Goal: Navigation & Orientation: Find specific page/section

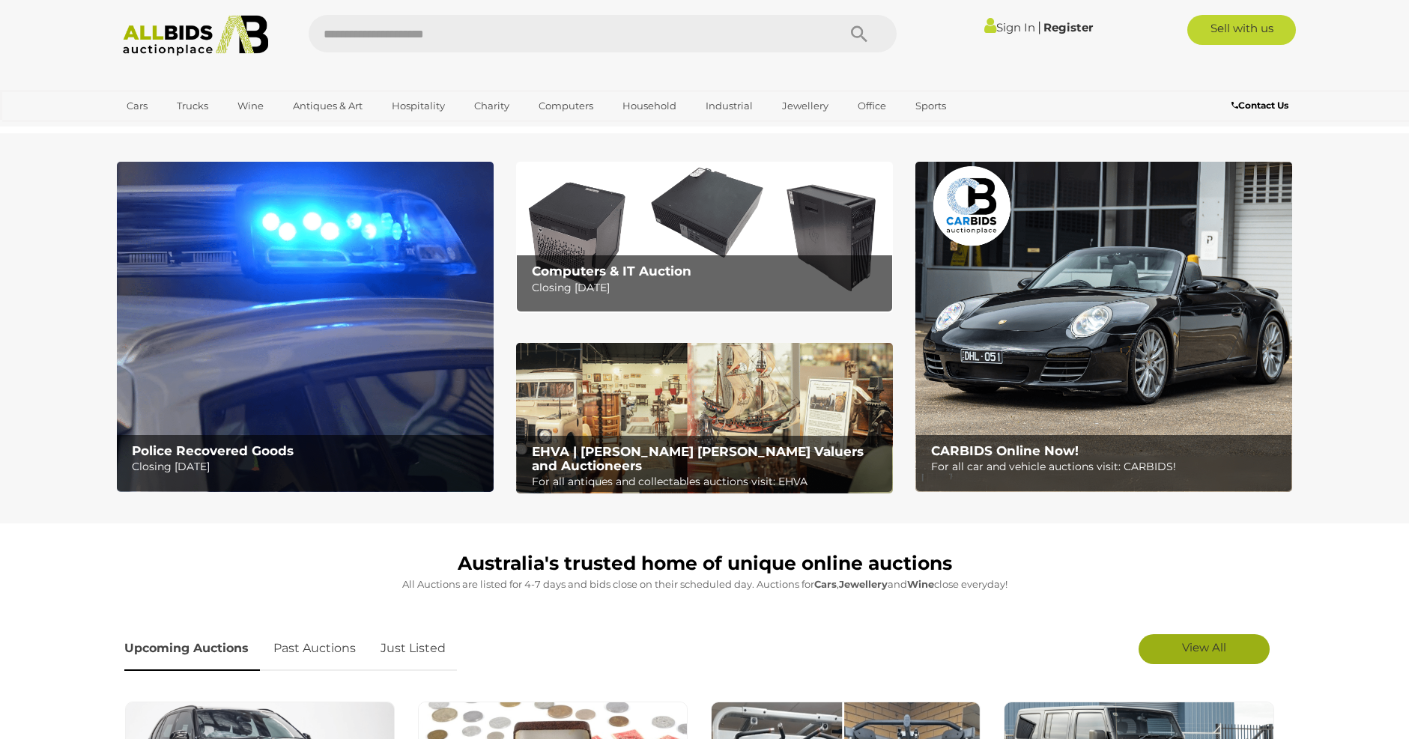
click at [1199, 643] on span "View All" at bounding box center [1204, 648] width 44 height 14
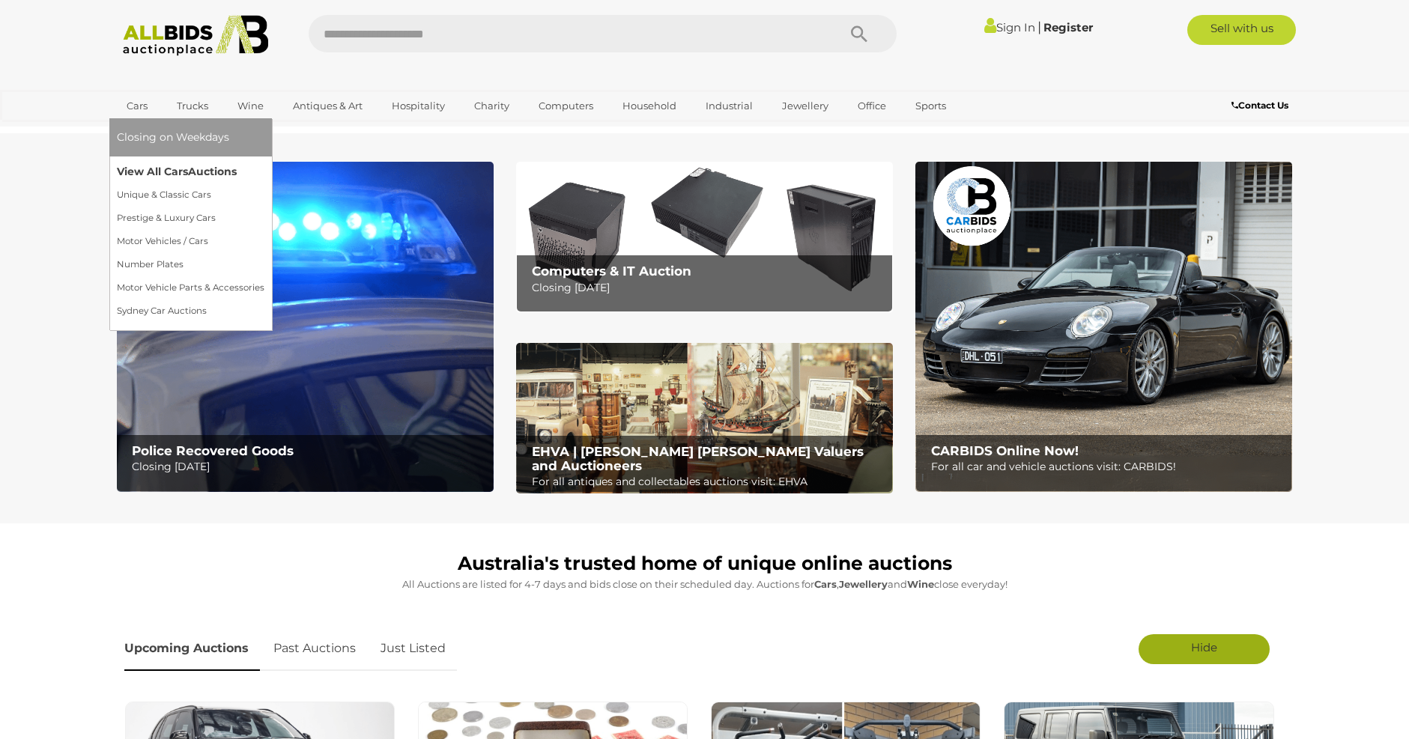
click at [175, 166] on link "View All Cars Auctions" at bounding box center [191, 171] width 148 height 23
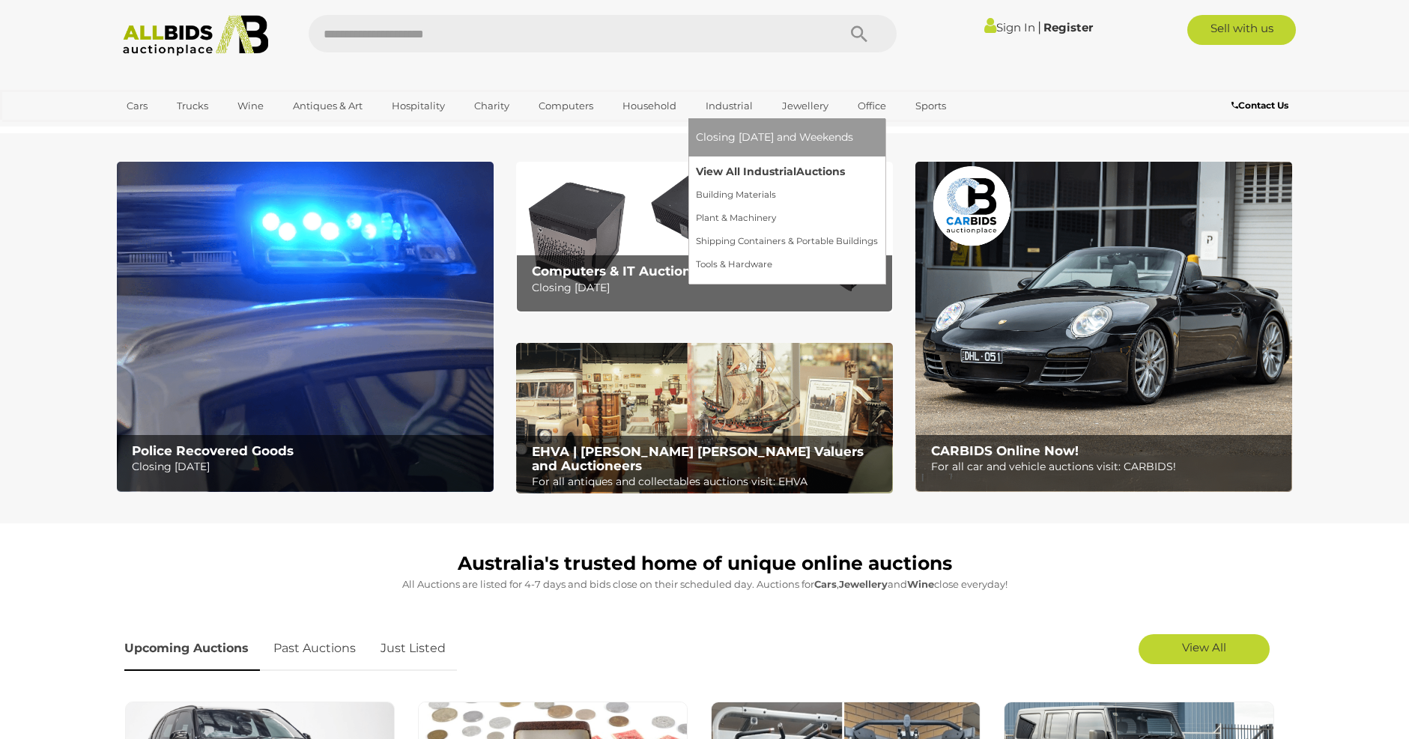
click at [739, 167] on link "View All Industrial Auctions" at bounding box center [787, 171] width 182 height 23
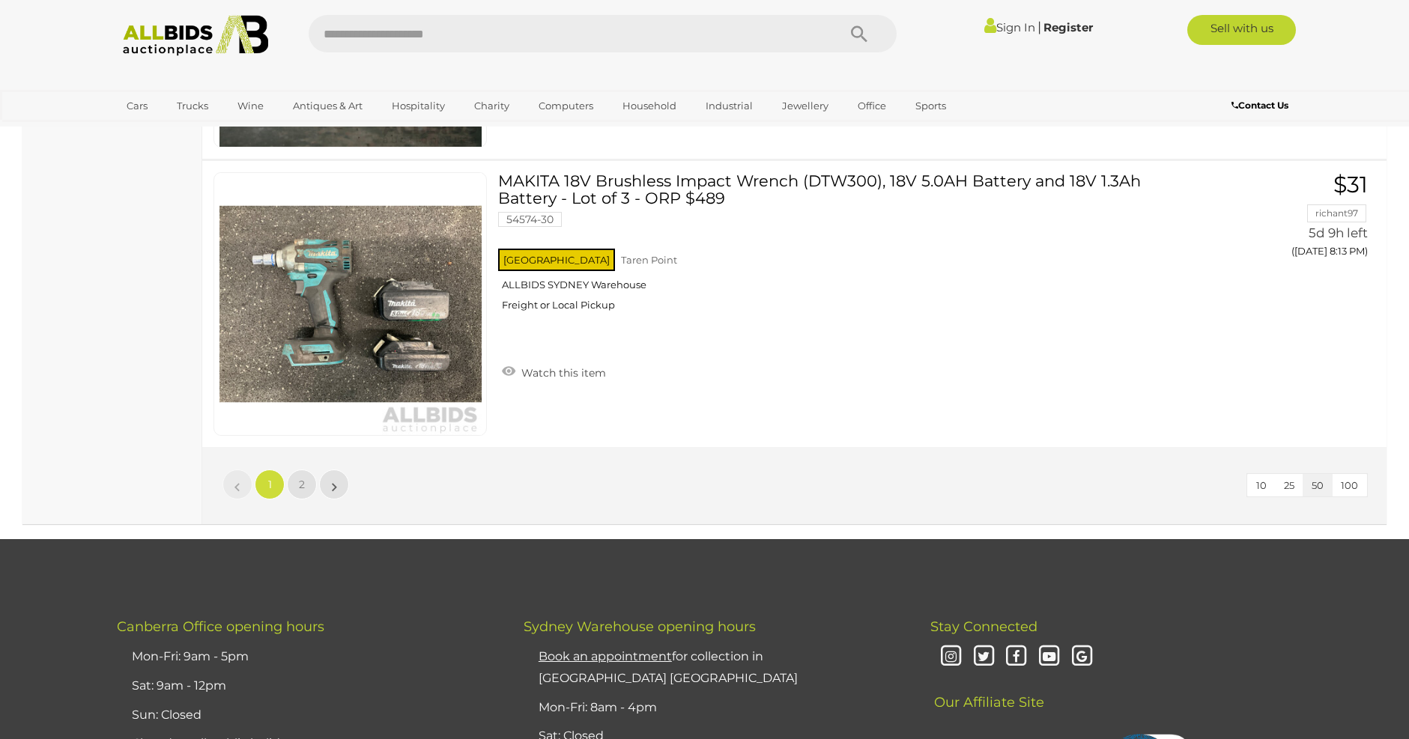
scroll to position [14383, 0]
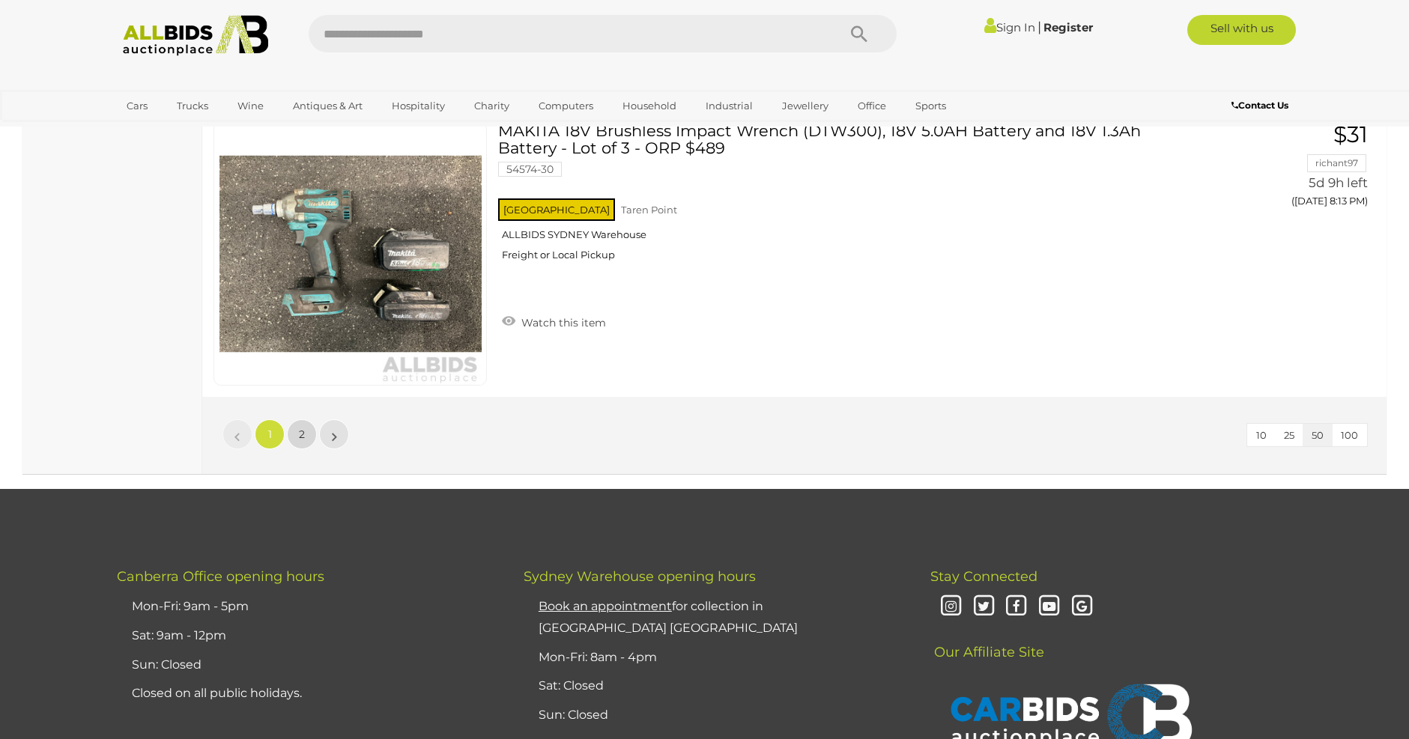
click at [302, 433] on span "2" at bounding box center [302, 434] width 6 height 13
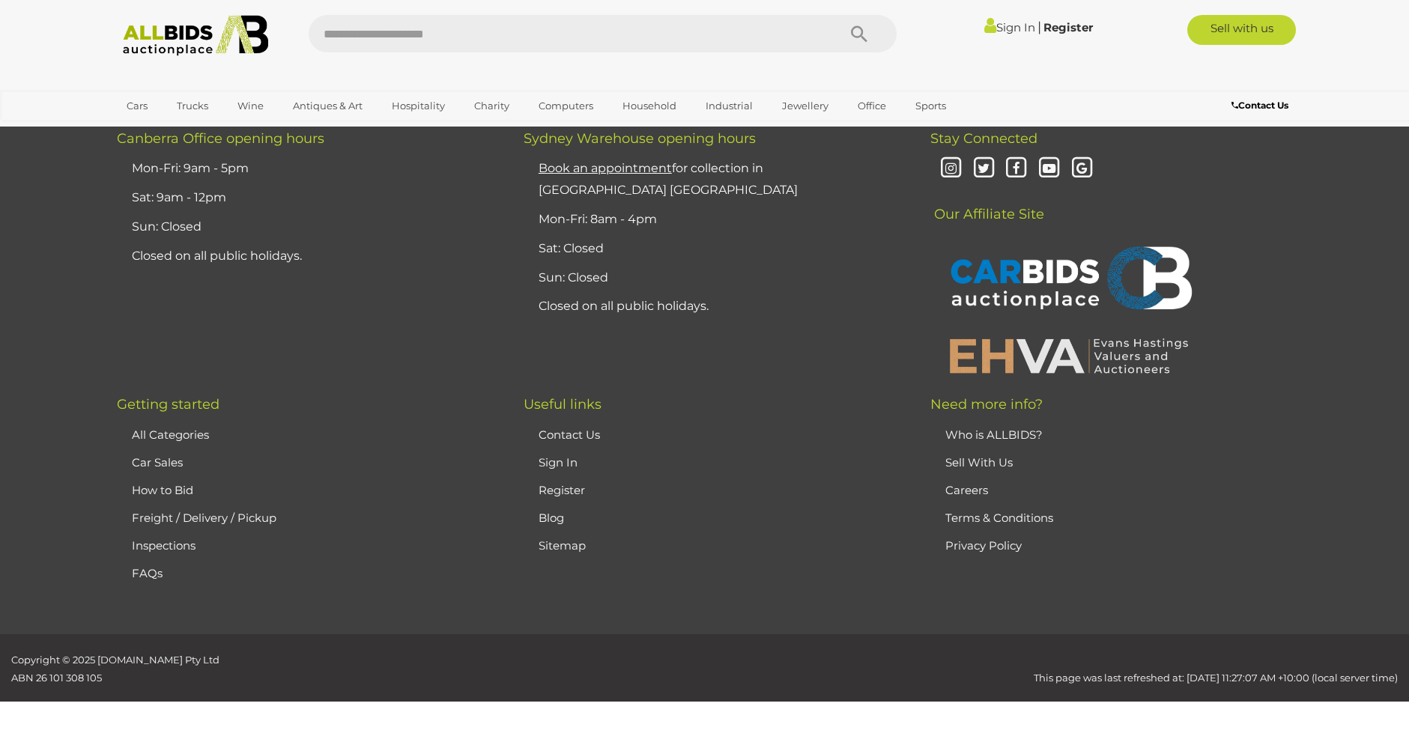
scroll to position [210, 0]
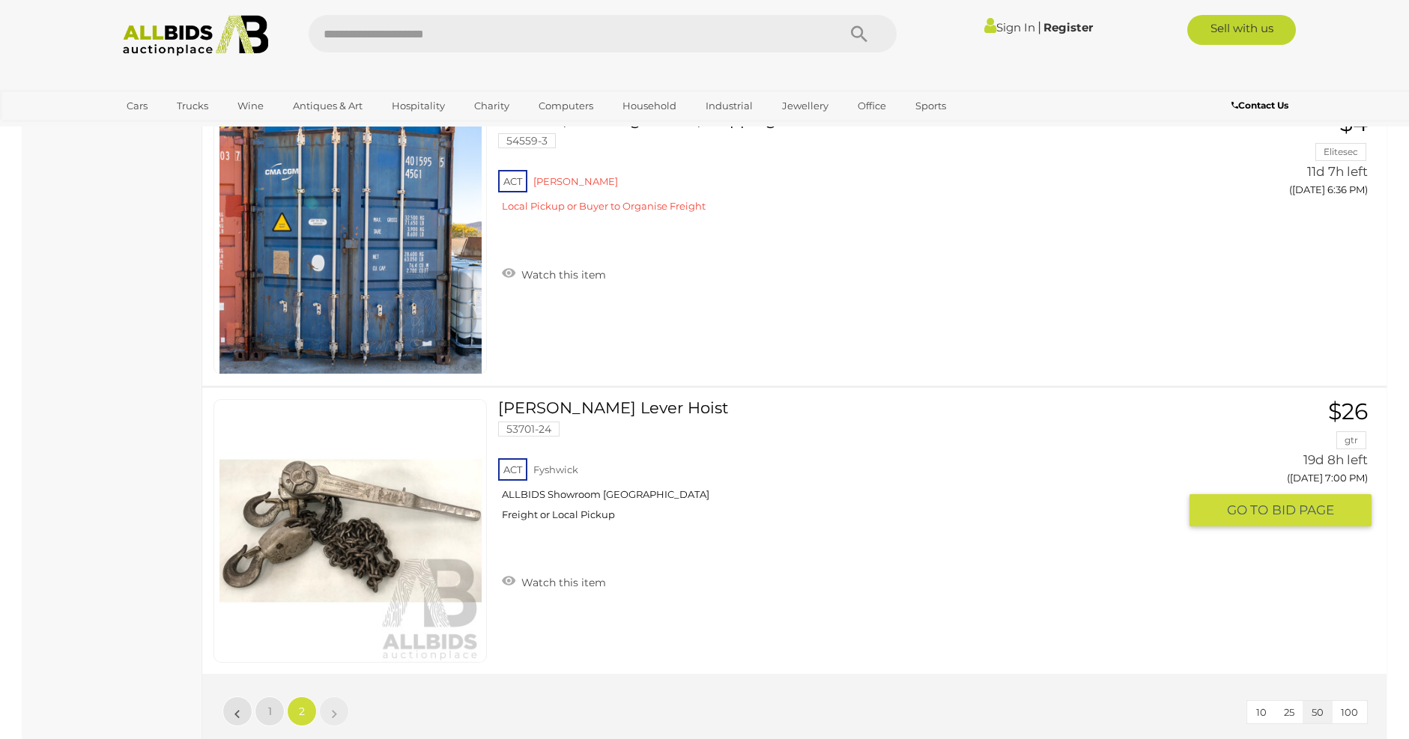
scroll to position [2832, 0]
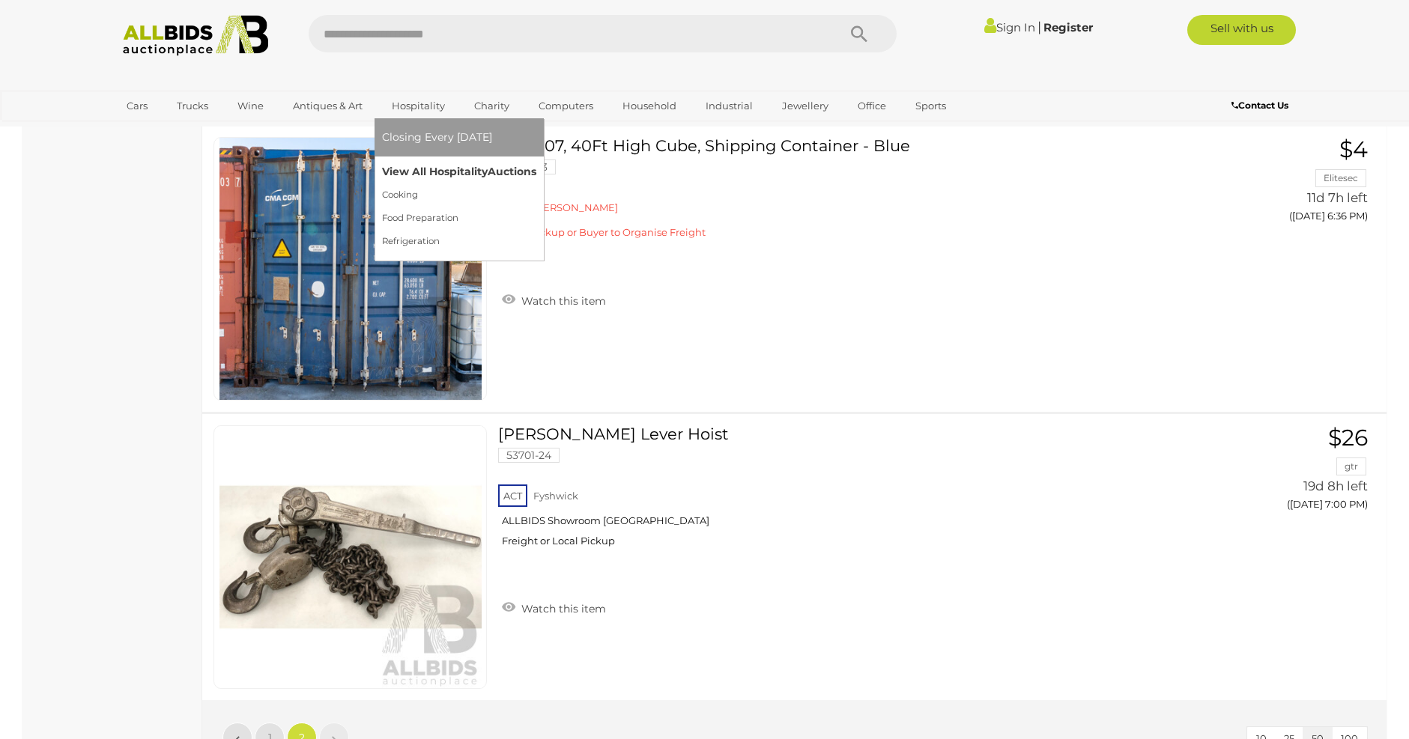
click at [426, 164] on link "View All Hospitality Auctions" at bounding box center [459, 171] width 154 height 23
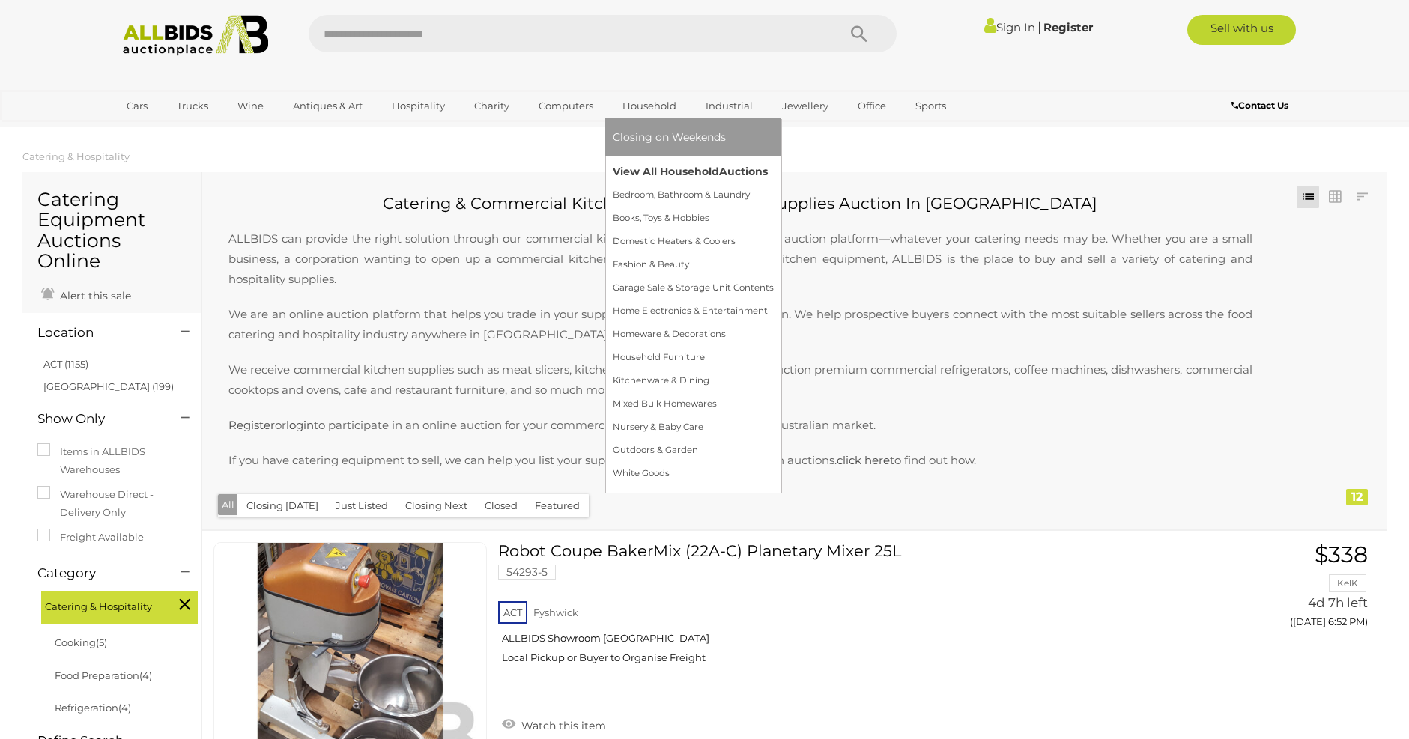
click at [662, 167] on link "View All Household Auctions" at bounding box center [693, 171] width 161 height 23
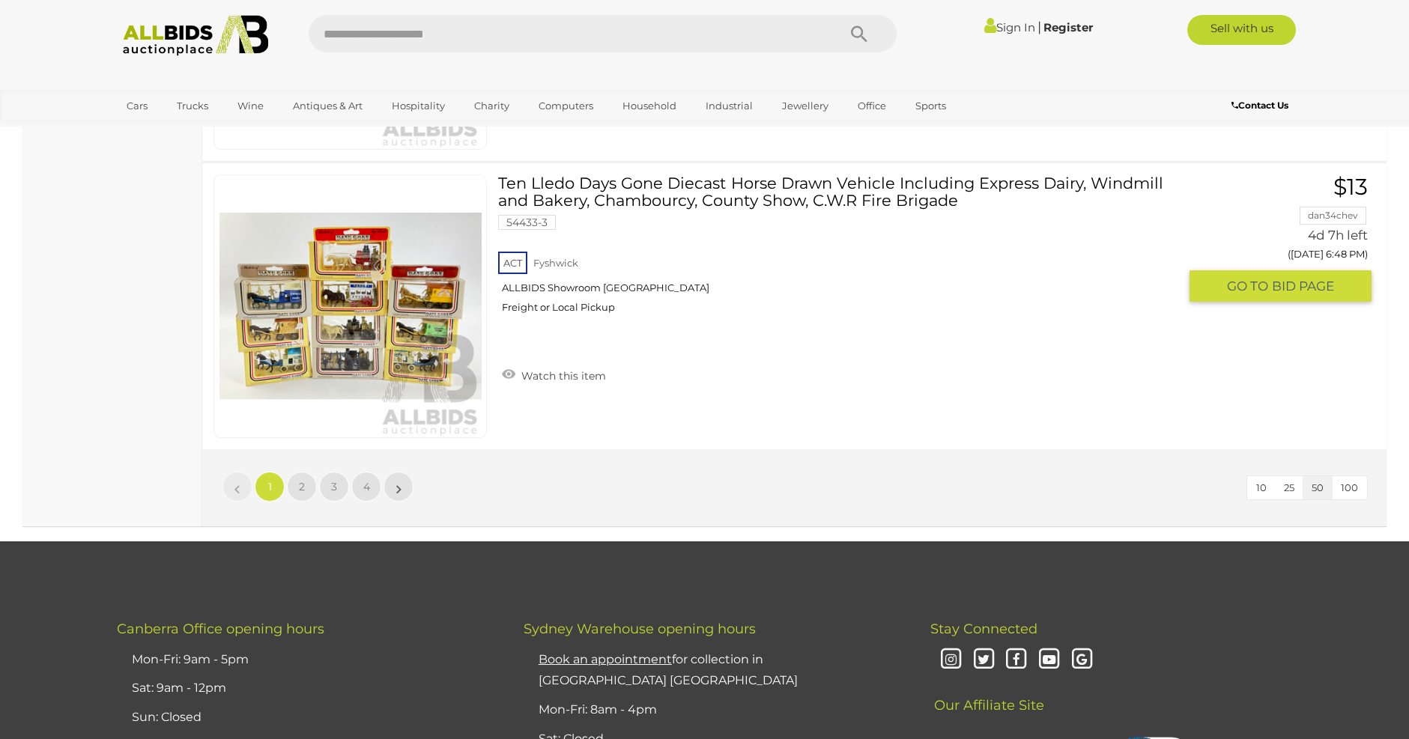
scroll to position [14309, 0]
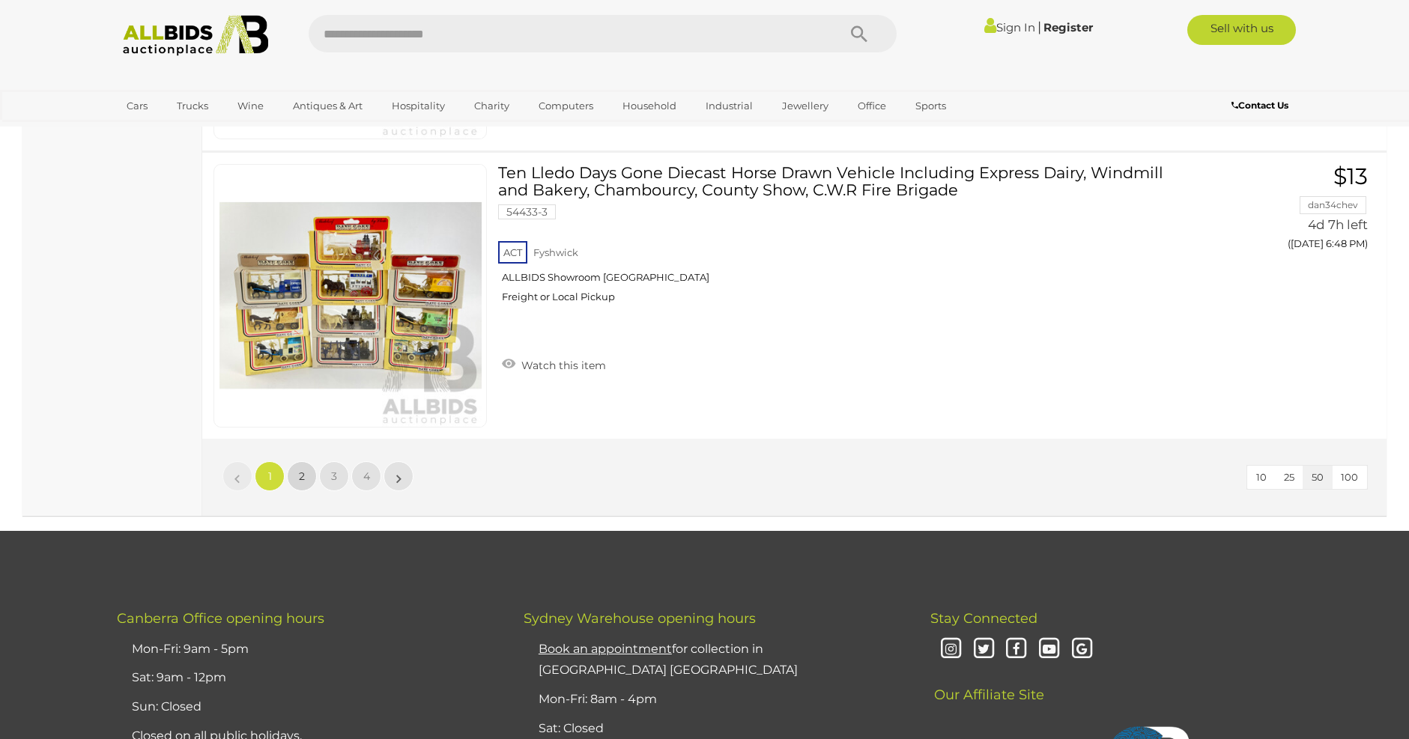
click at [300, 473] on span "2" at bounding box center [302, 476] width 6 height 13
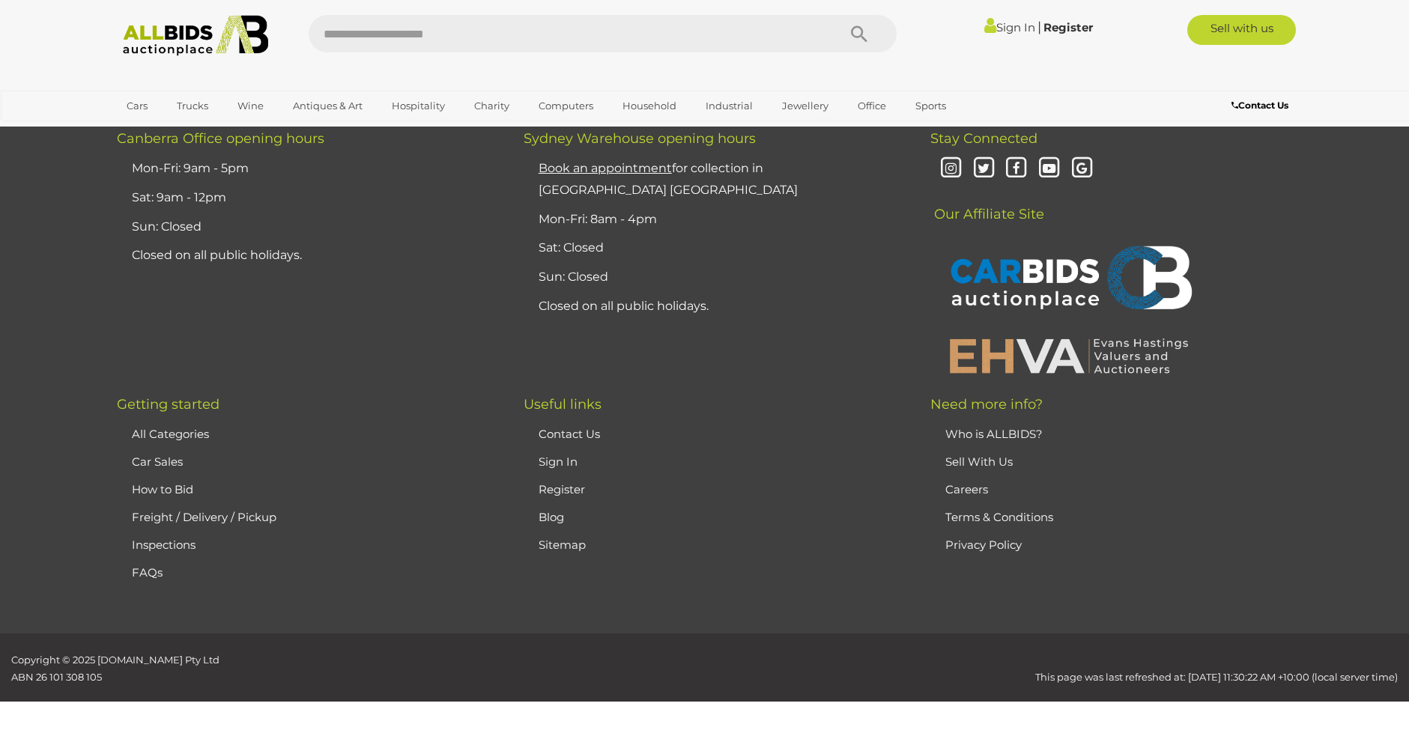
scroll to position [177, 0]
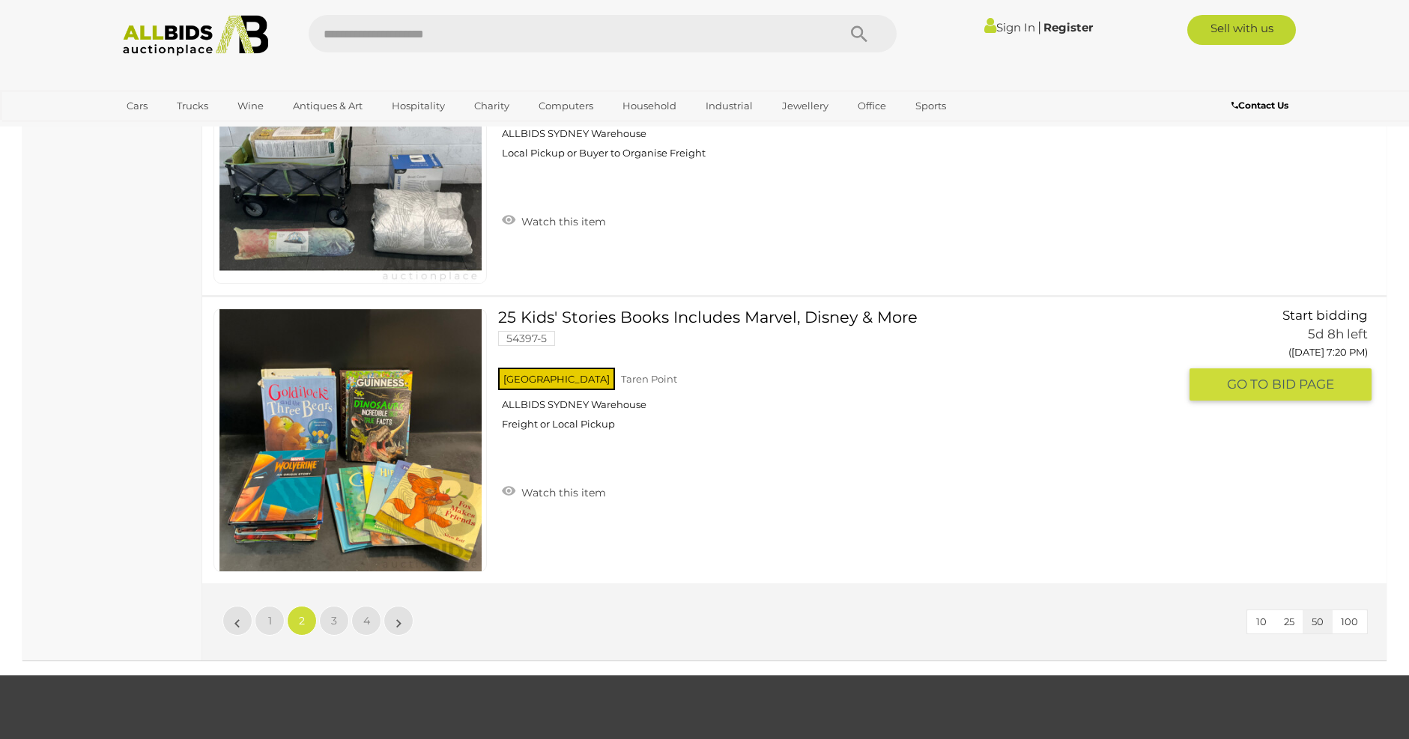
scroll to position [14186, 0]
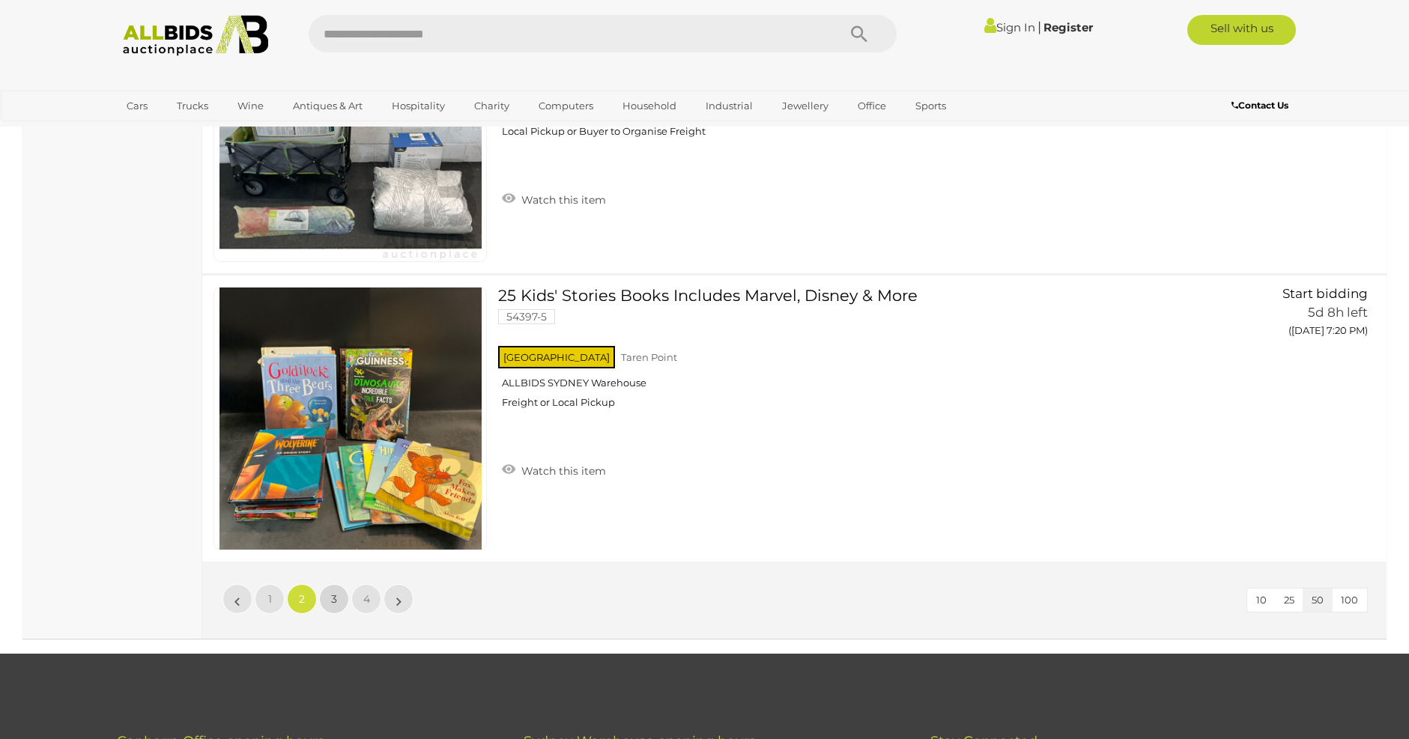
click at [333, 594] on span "3" at bounding box center [334, 599] width 6 height 13
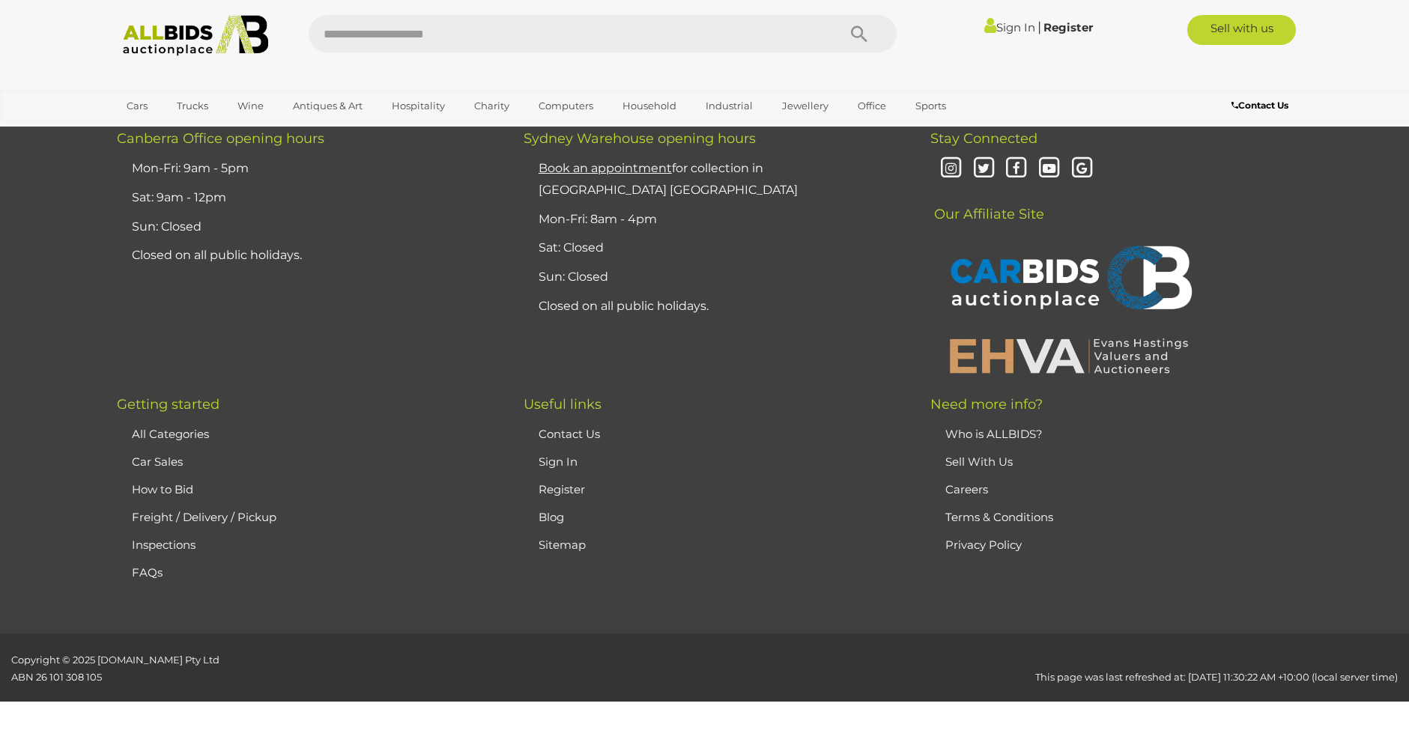
scroll to position [177, 0]
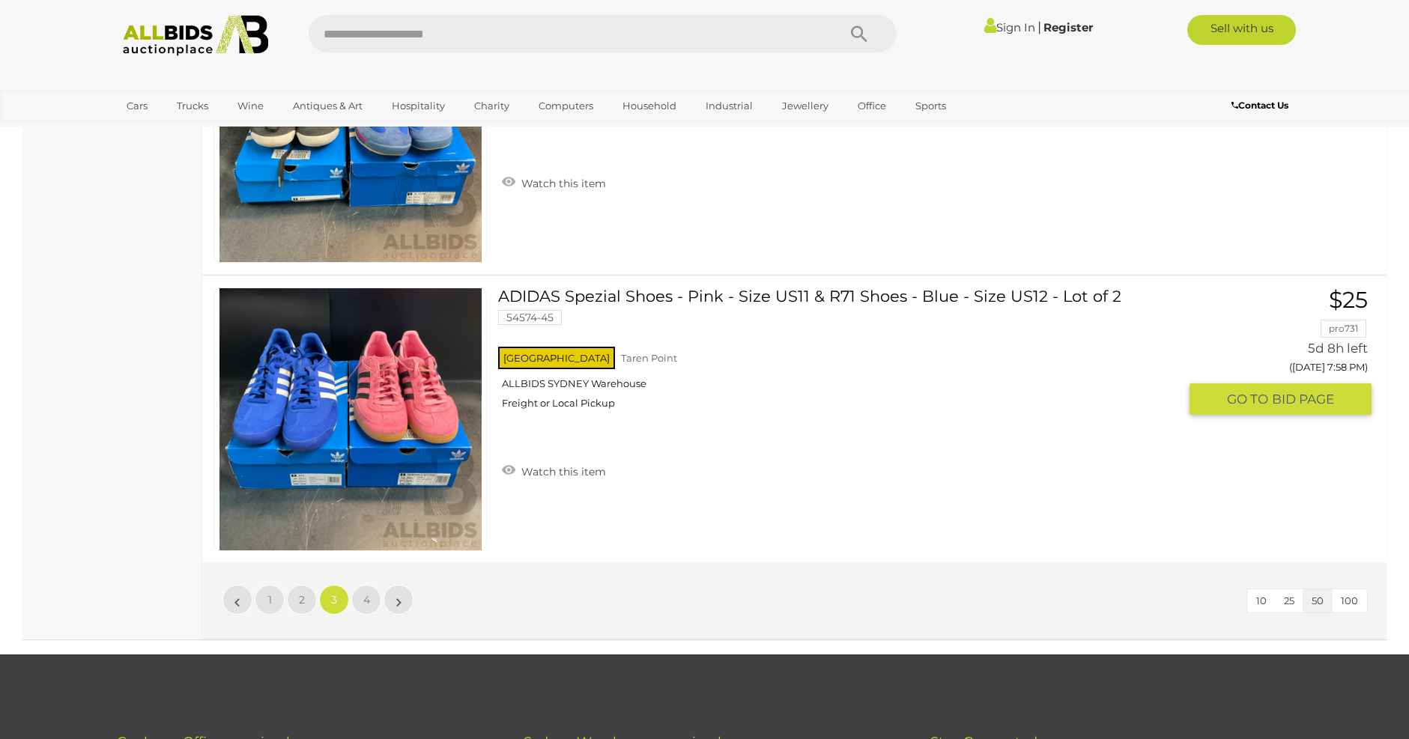
scroll to position [14186, 0]
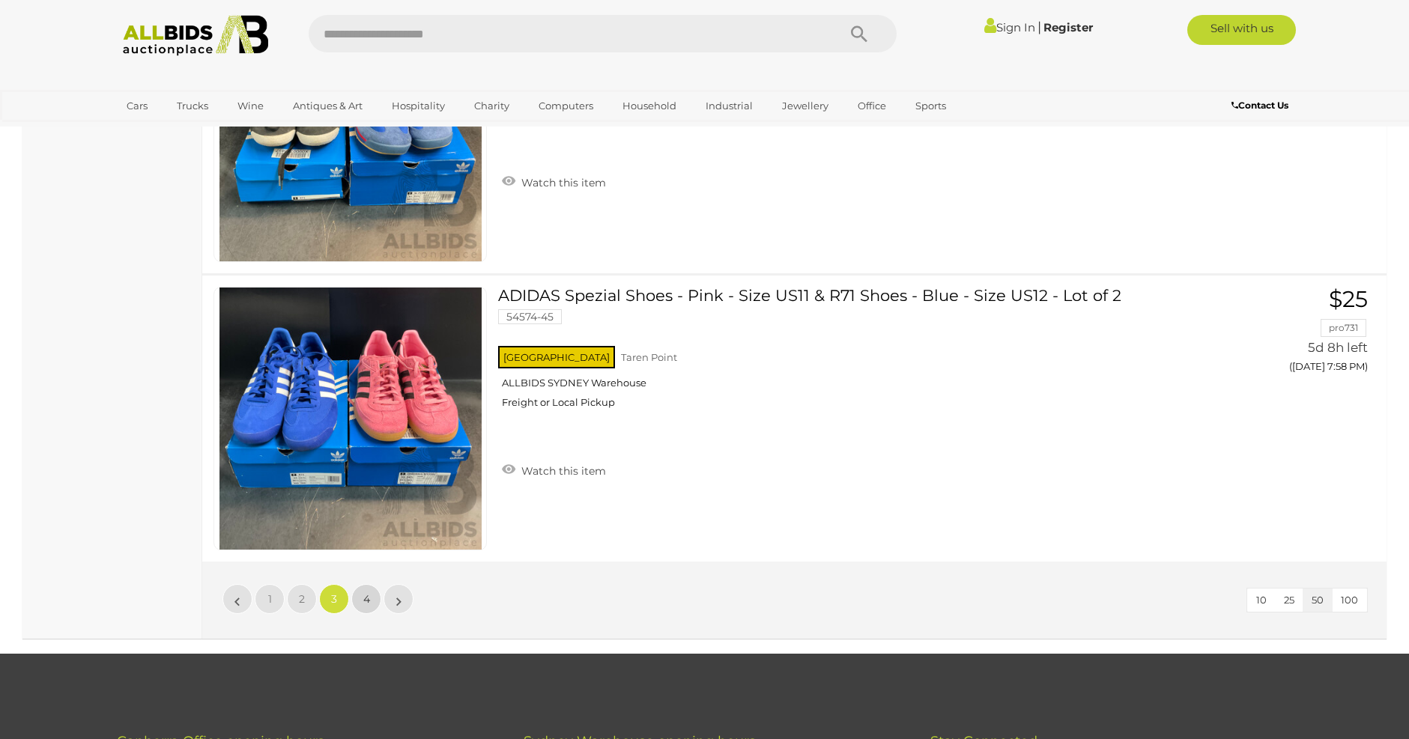
click at [366, 593] on span "4" at bounding box center [366, 599] width 7 height 13
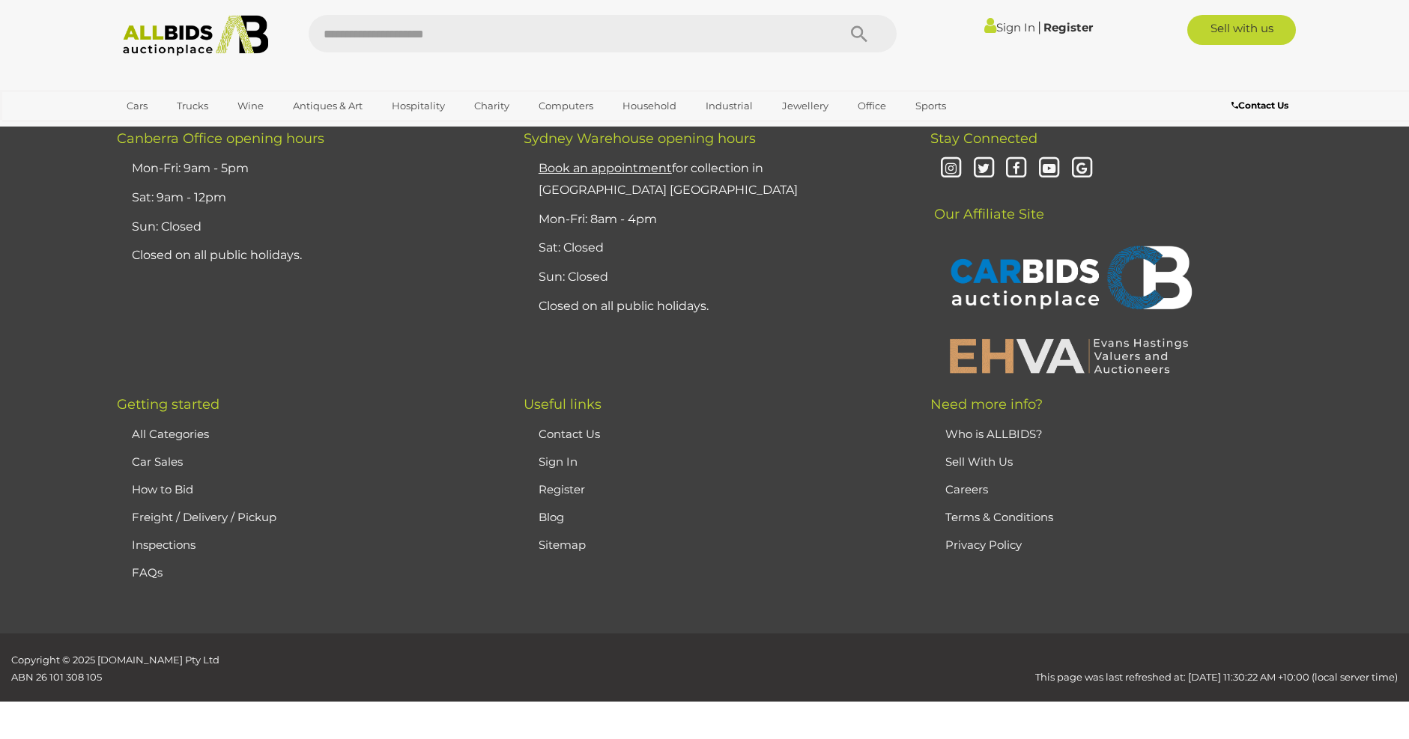
scroll to position [177, 0]
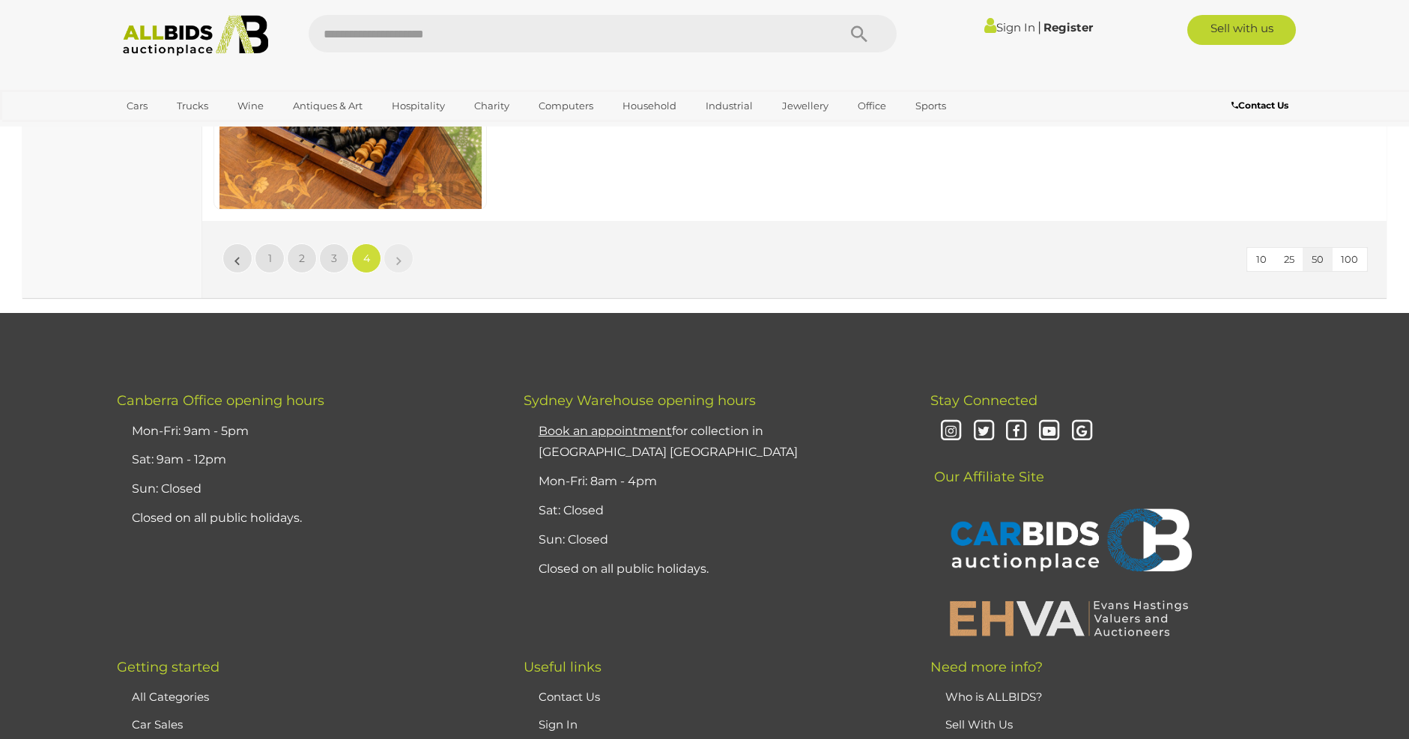
scroll to position [14485, 0]
